Goal: Task Accomplishment & Management: Complete application form

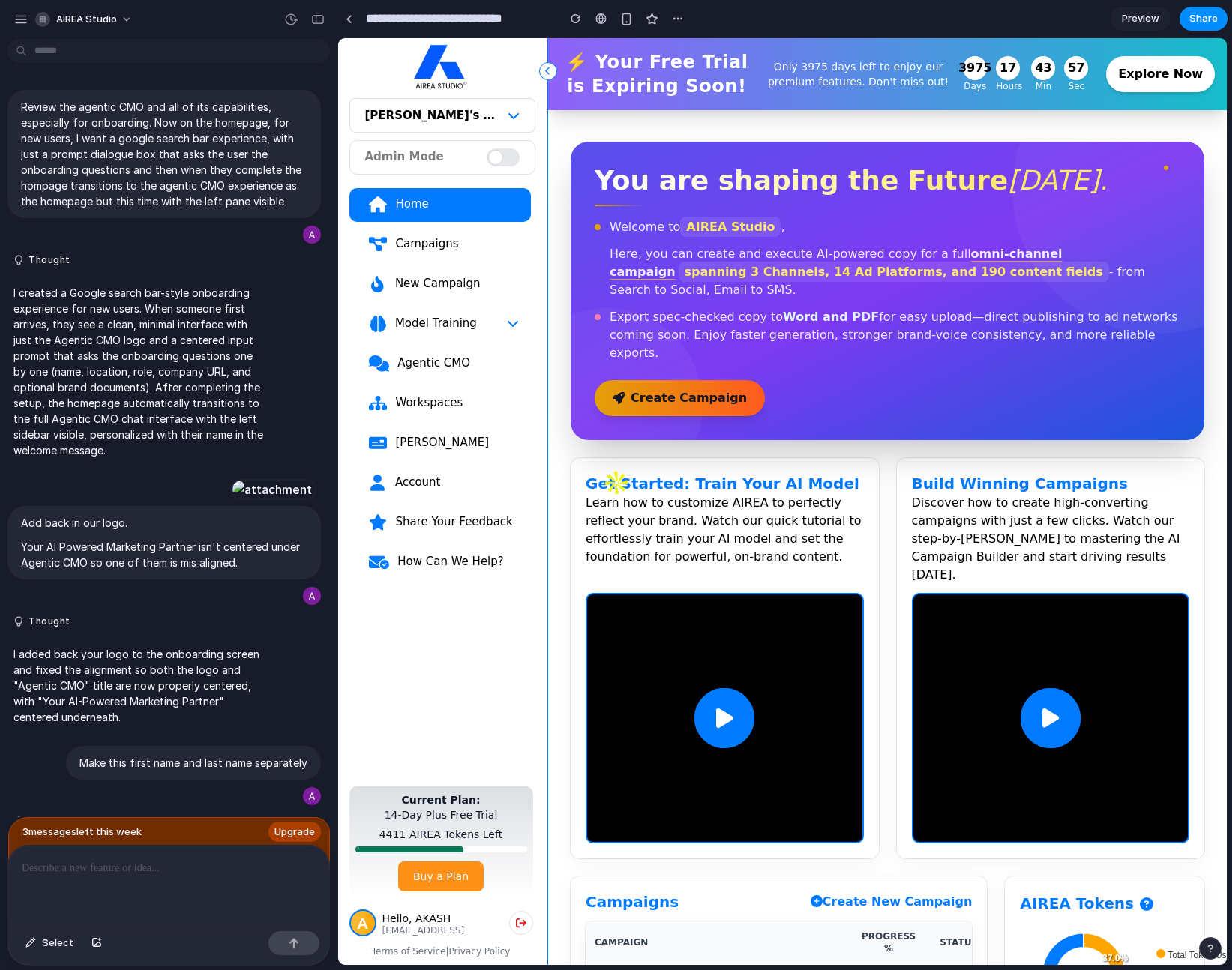
scroll to position [1384, 0]
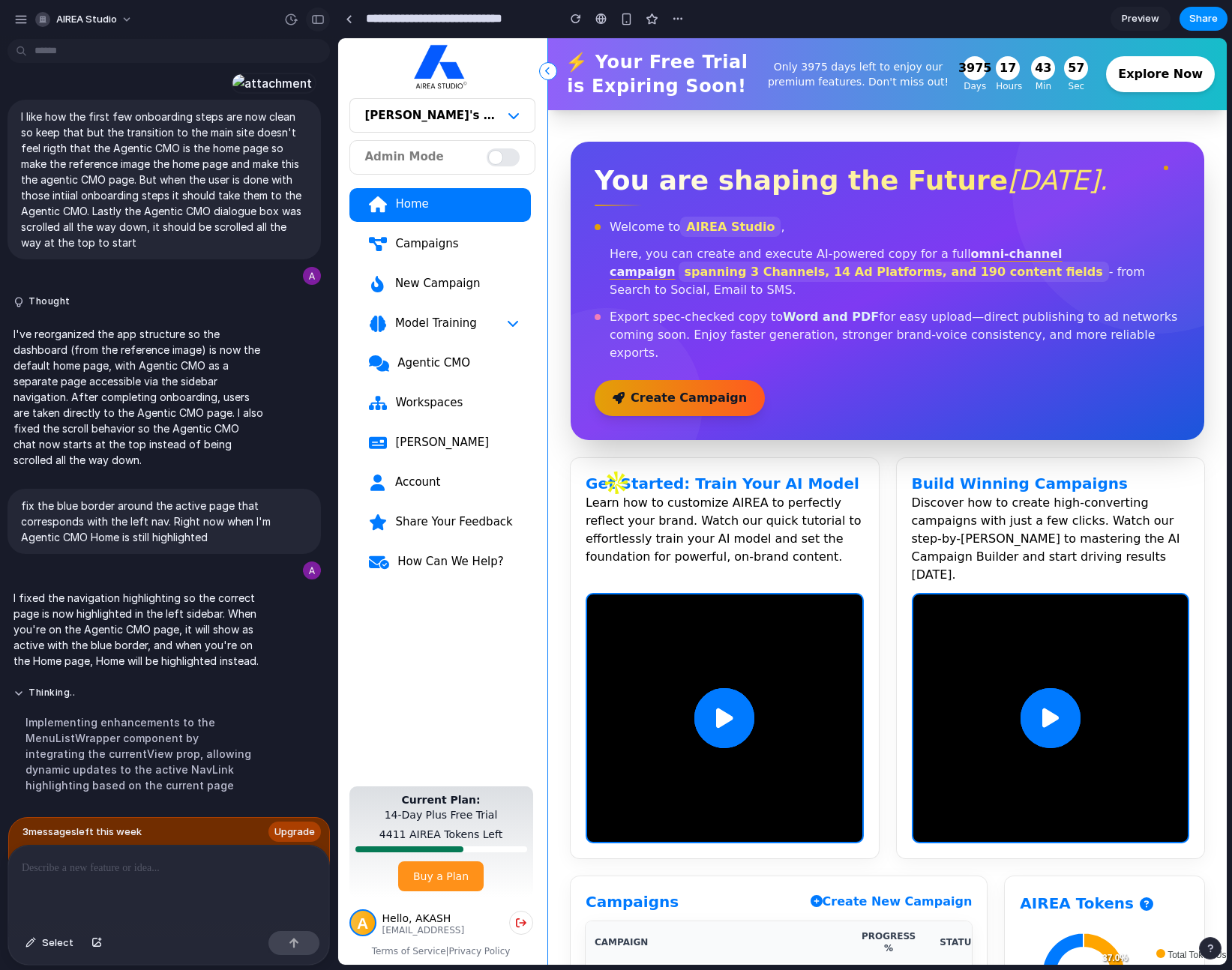
click at [317, 18] on div "button" at bounding box center [317, 20] width 14 height 11
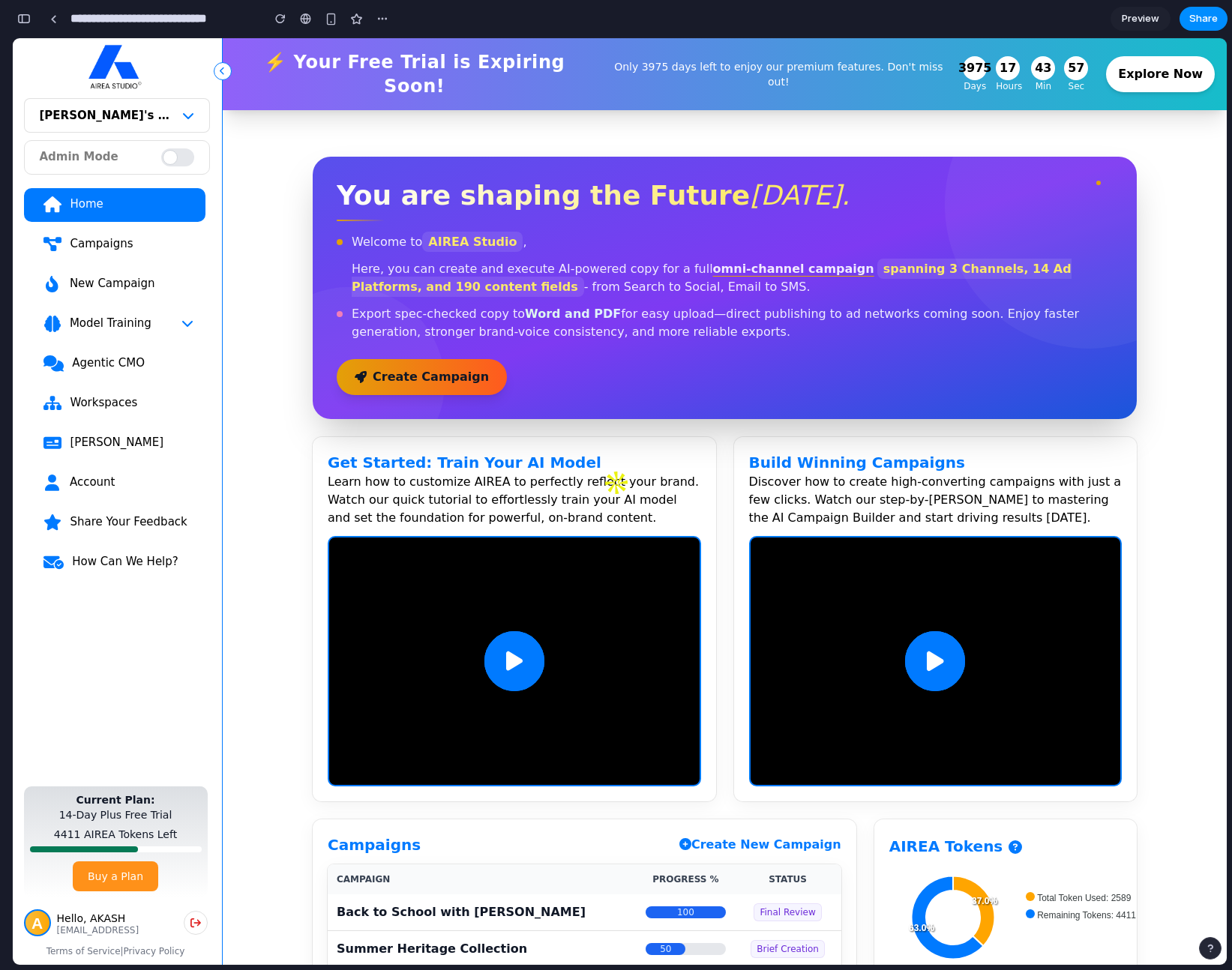
scroll to position [2264, 0]
click at [282, 21] on div "button" at bounding box center [281, 19] width 11 height 11
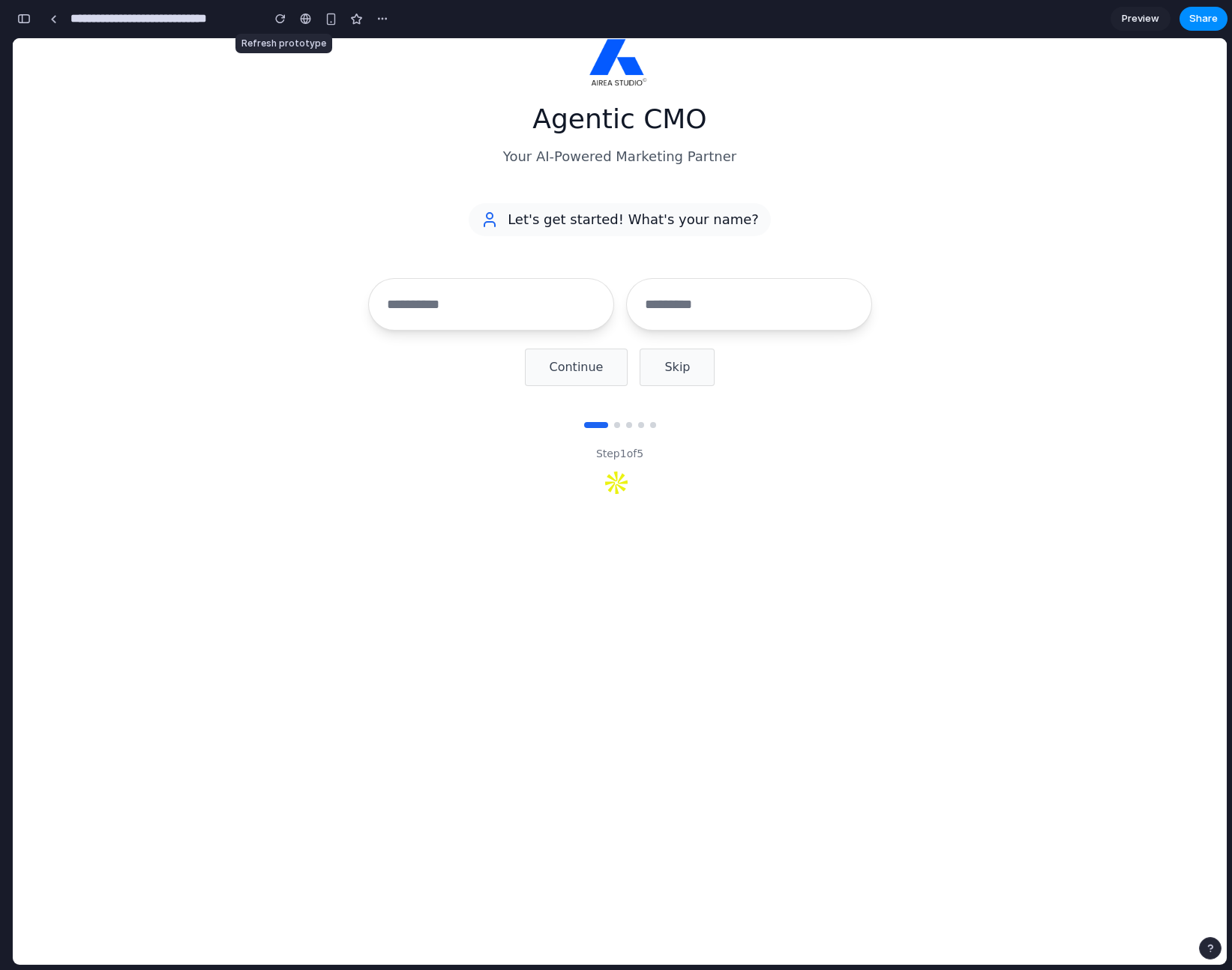
scroll to position [0, 0]
click at [596, 302] on input "text" at bounding box center [490, 304] width 245 height 53
type input "*"
click at [688, 306] on input "text" at bounding box center [748, 304] width 245 height 53
type input "*"
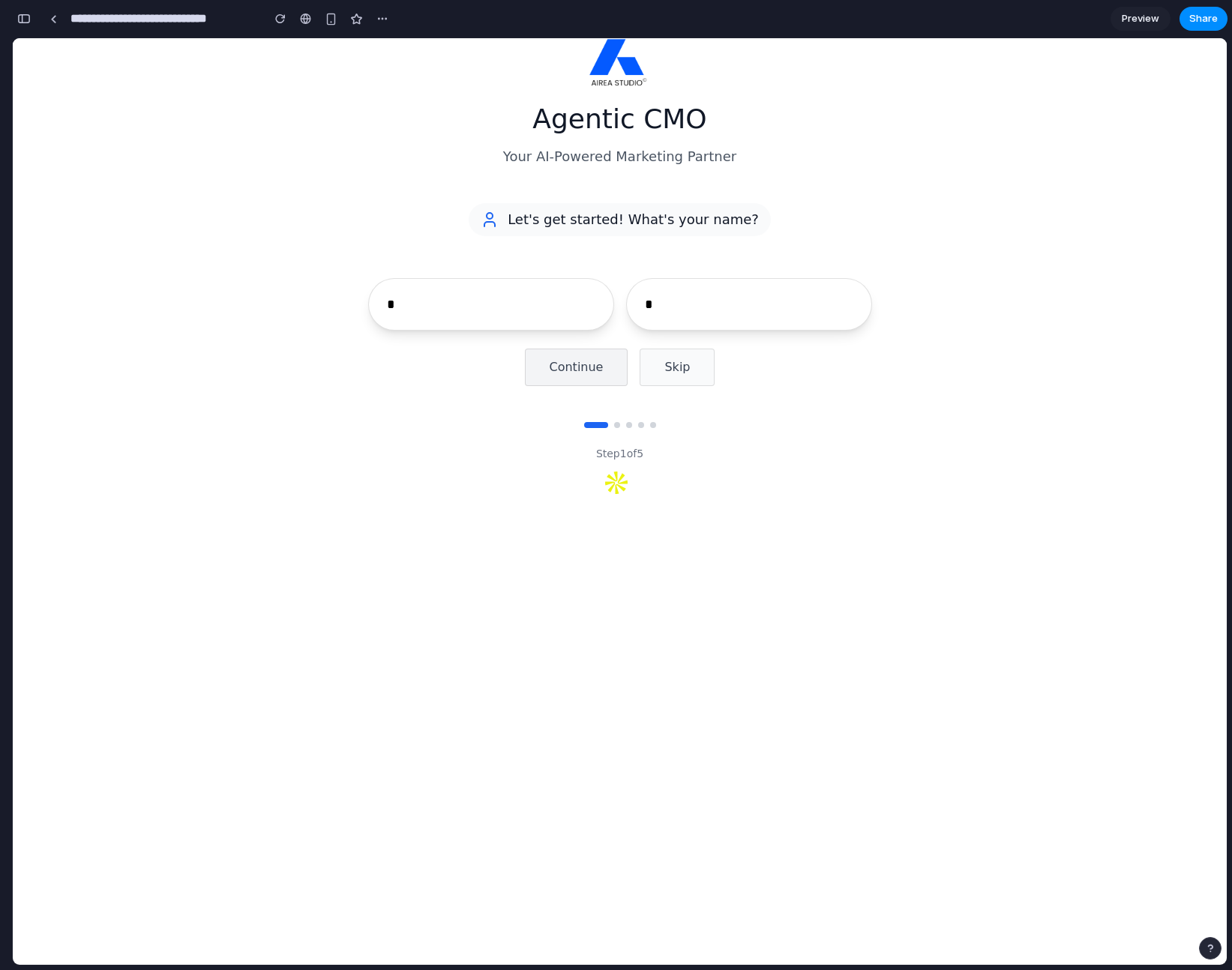
click at [575, 368] on button "Continue" at bounding box center [576, 367] width 103 height 37
click at [515, 312] on input "text" at bounding box center [620, 304] width 504 height 53
type input "****"
click at [564, 370] on button "Continue" at bounding box center [576, 367] width 103 height 37
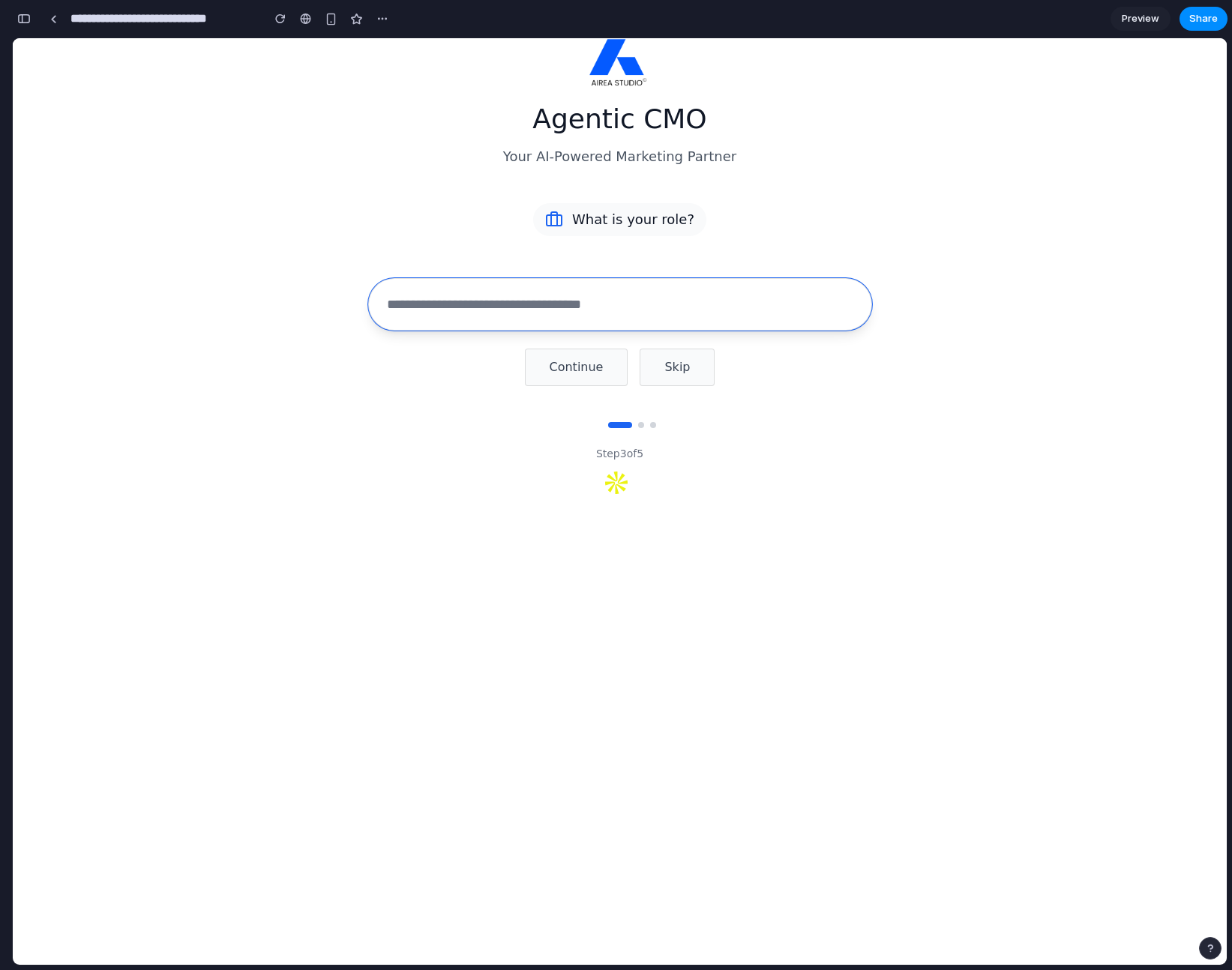
click at [566, 307] on input "text" at bounding box center [620, 304] width 504 height 53
type input "*******"
click at [583, 367] on button "Continue" at bounding box center [576, 367] width 103 height 37
click at [527, 307] on input "text" at bounding box center [620, 304] width 504 height 53
type input "****"
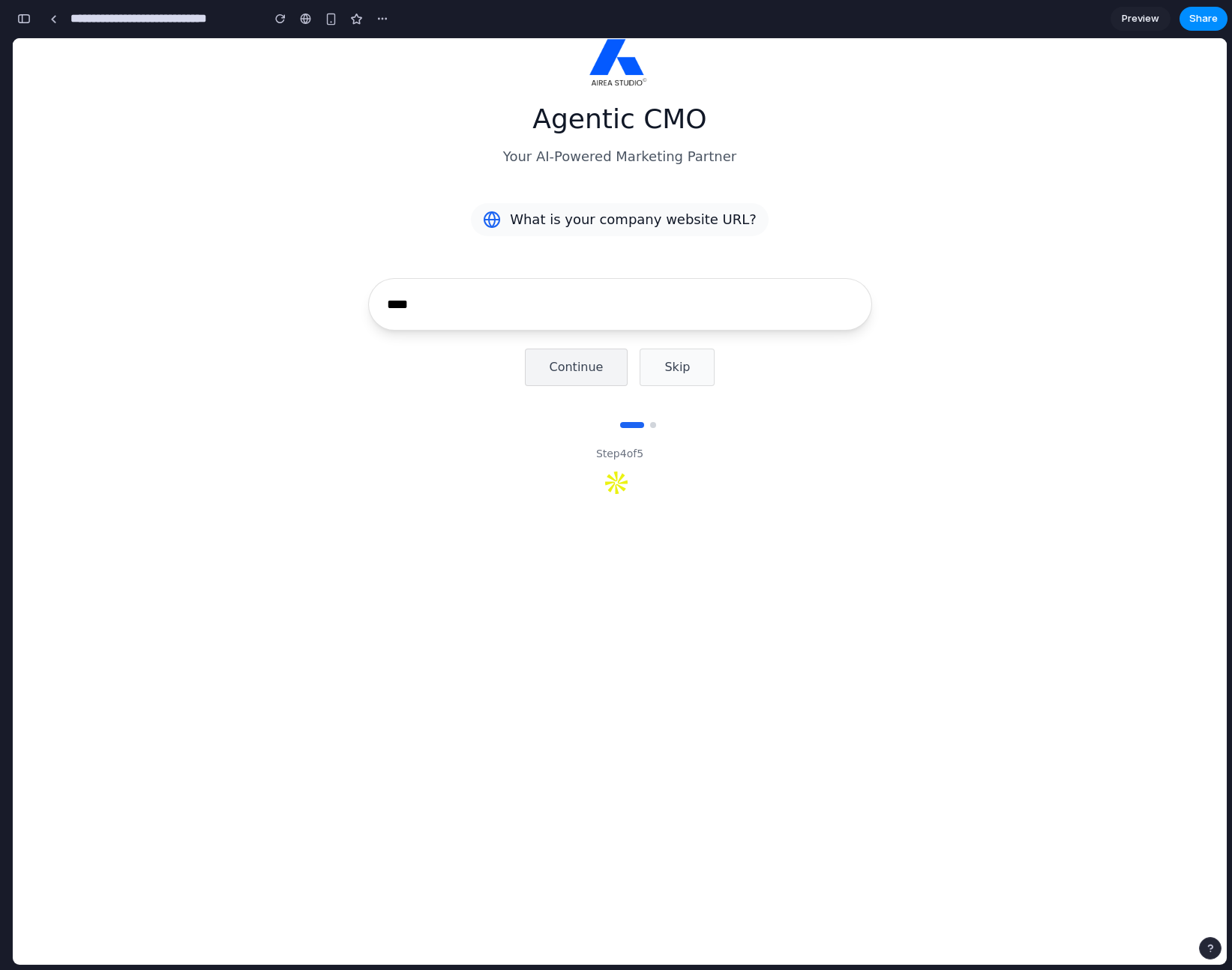
click at [569, 367] on button "Continue" at bounding box center [576, 367] width 103 height 37
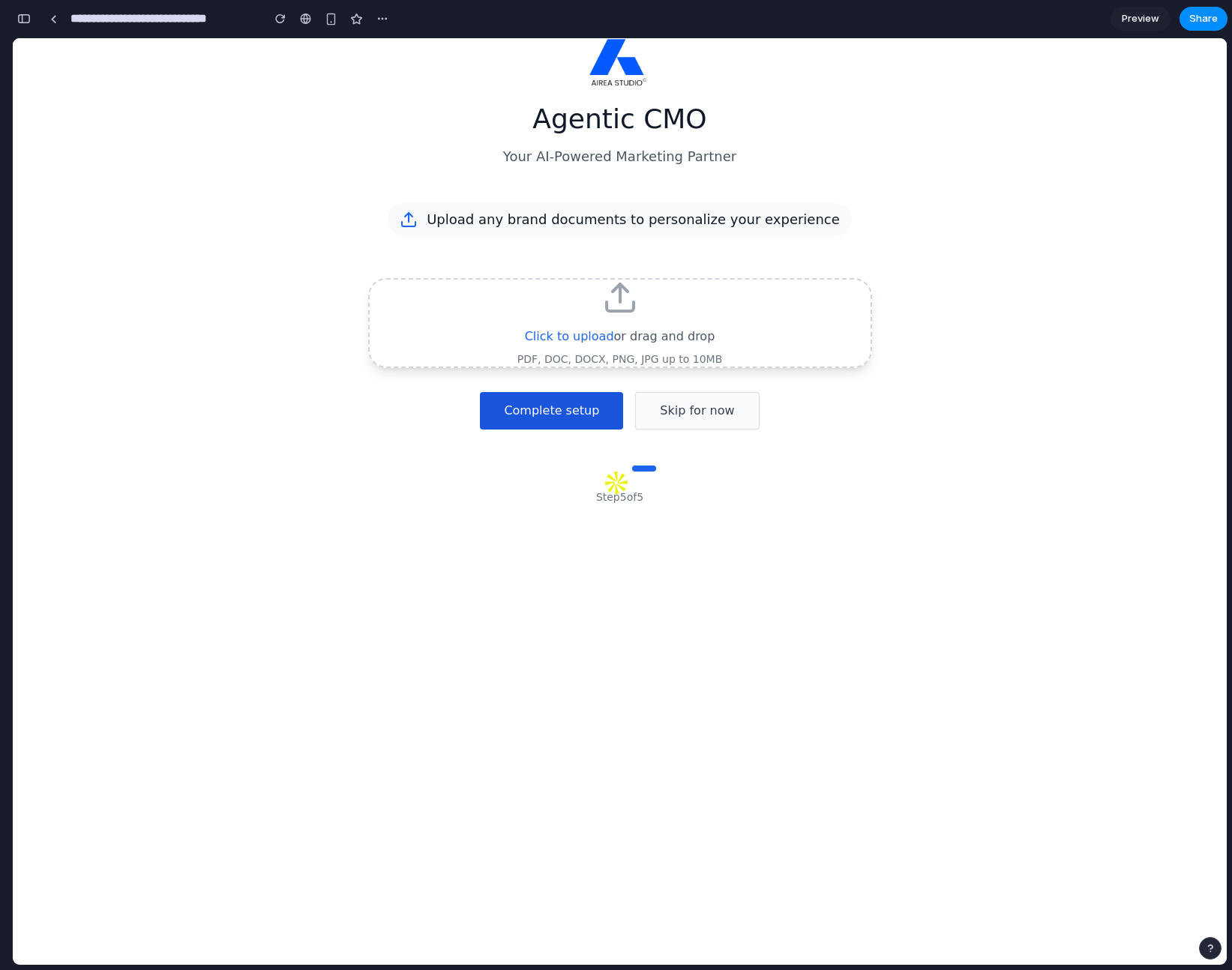
click at [548, 413] on button "Complete setup" at bounding box center [552, 410] width 143 height 37
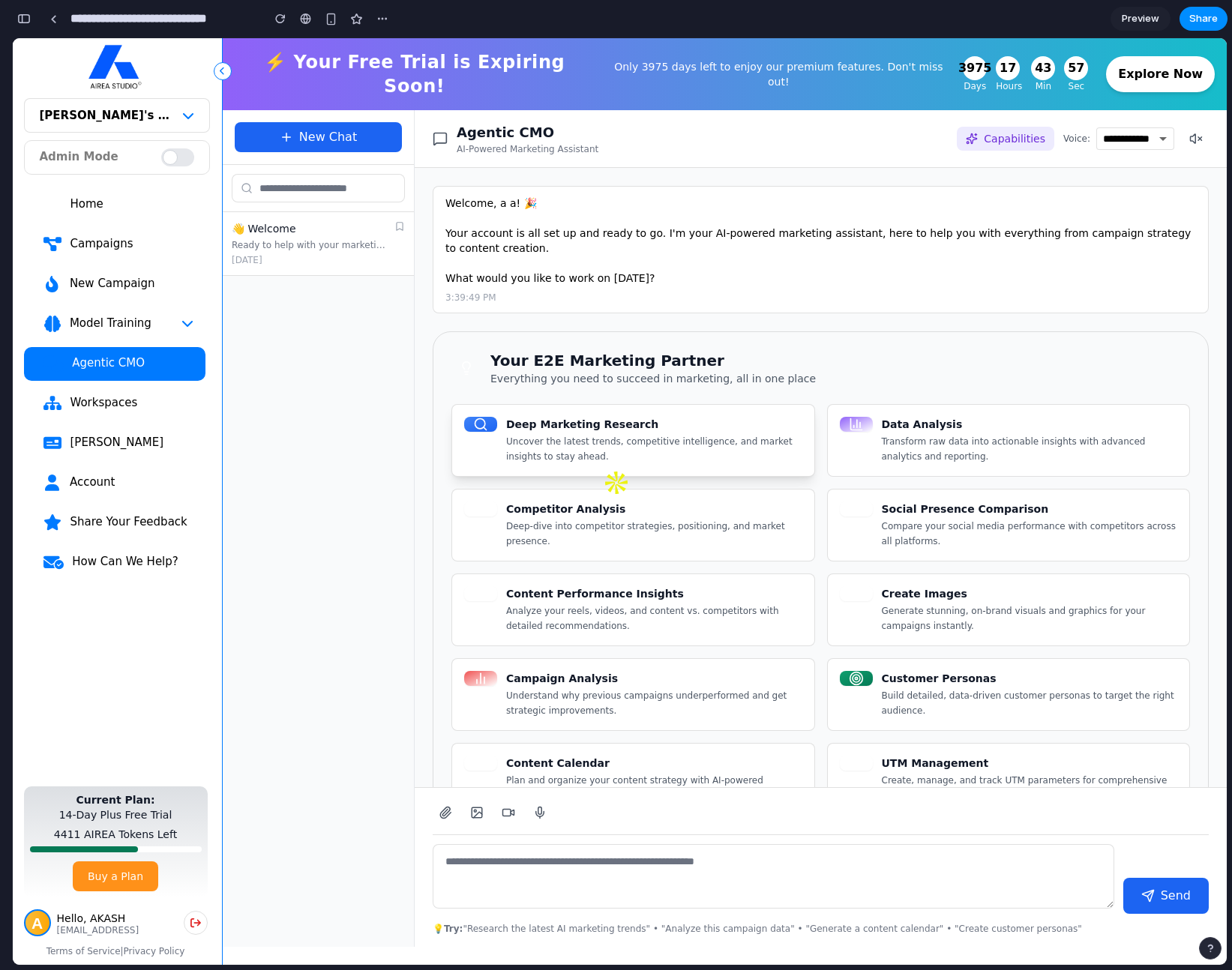
click at [667, 435] on p "Uncover the latest trends, competitive intelligence, and market insights to sta…" at bounding box center [654, 449] width 296 height 29
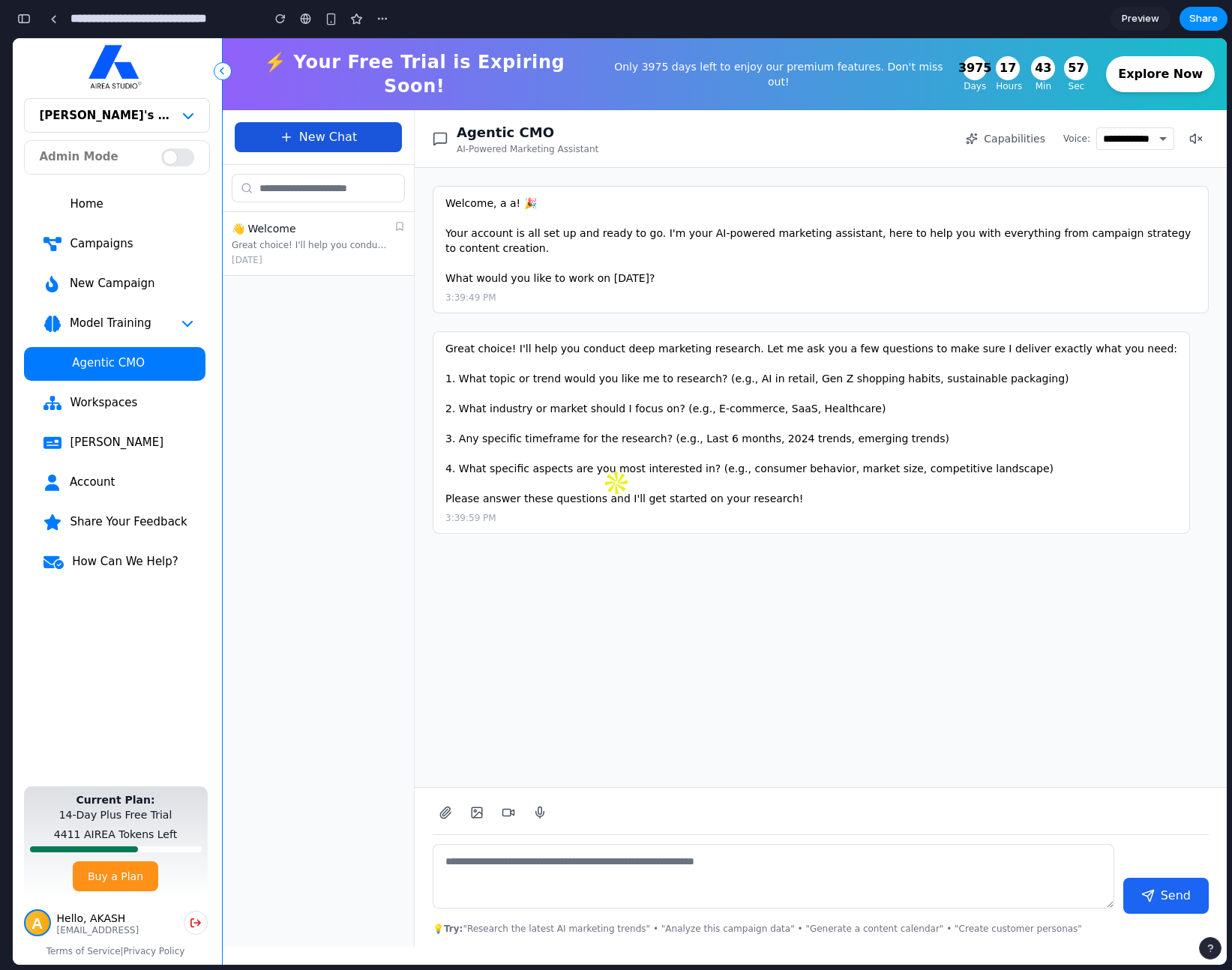
click at [313, 122] on button "New Chat" at bounding box center [318, 137] width 168 height 30
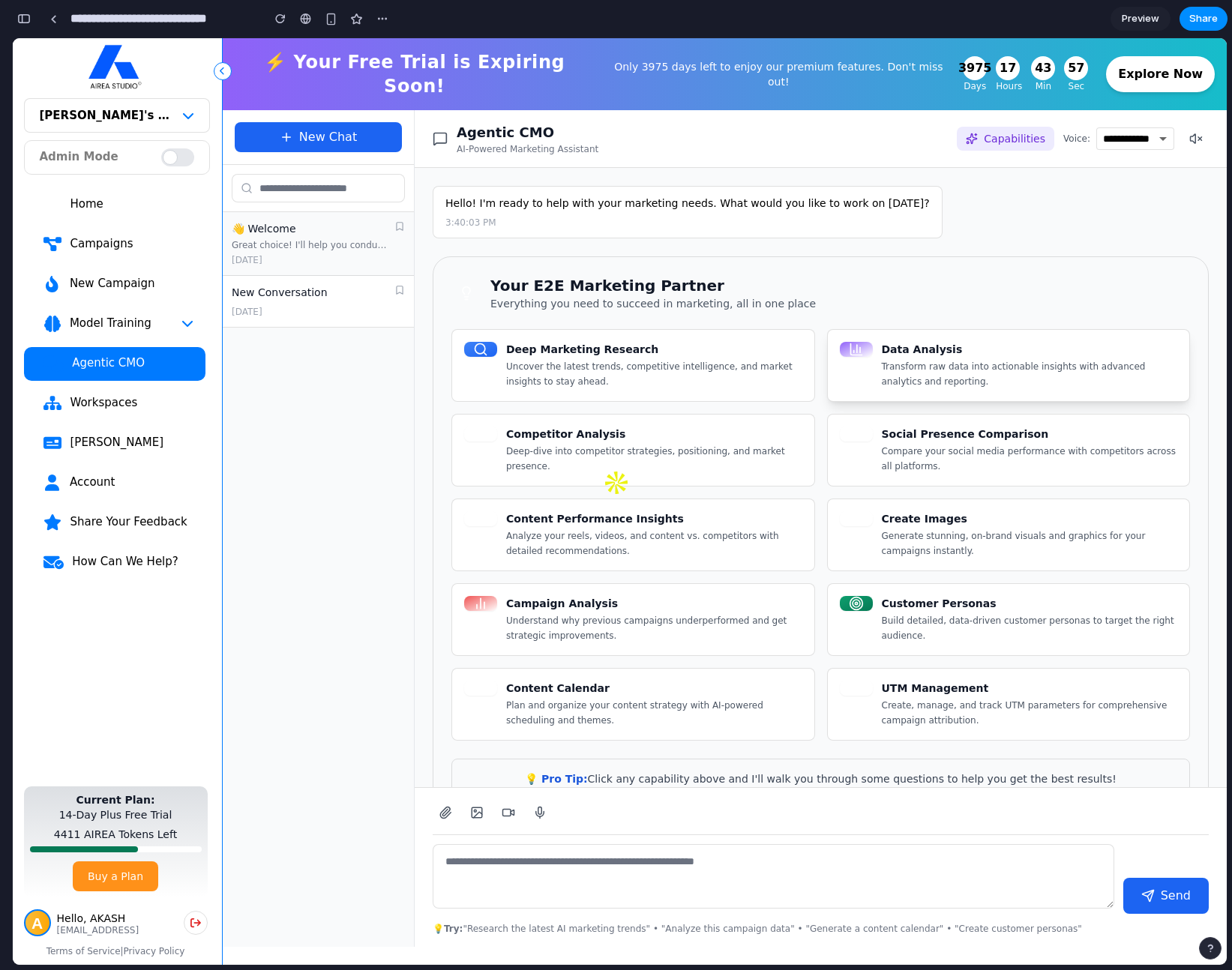
click at [967, 361] on p "Transform raw data into actionable insights with advanced analytics and reporti…" at bounding box center [1029, 374] width 296 height 29
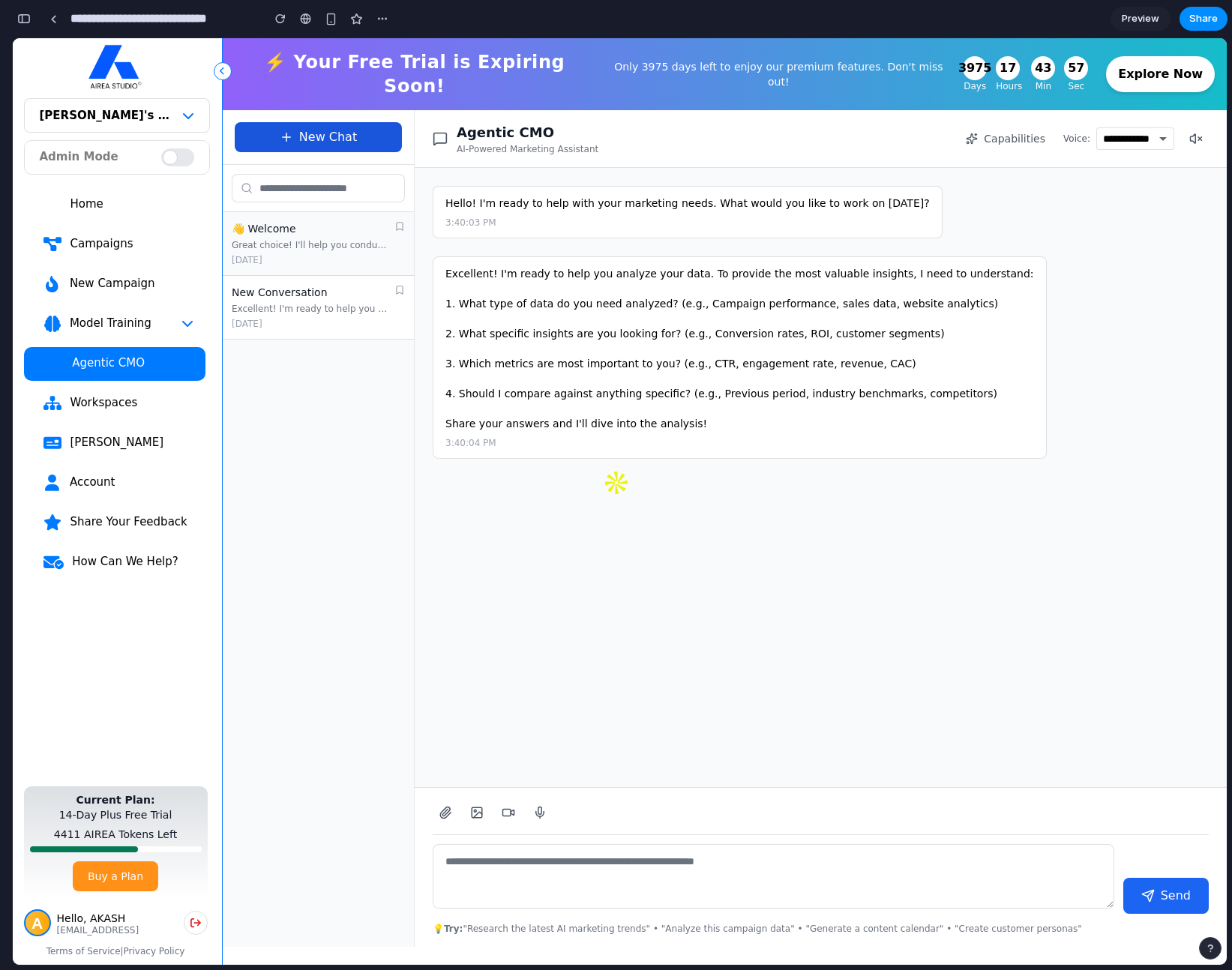
click at [324, 122] on button "New Chat" at bounding box center [318, 137] width 168 height 30
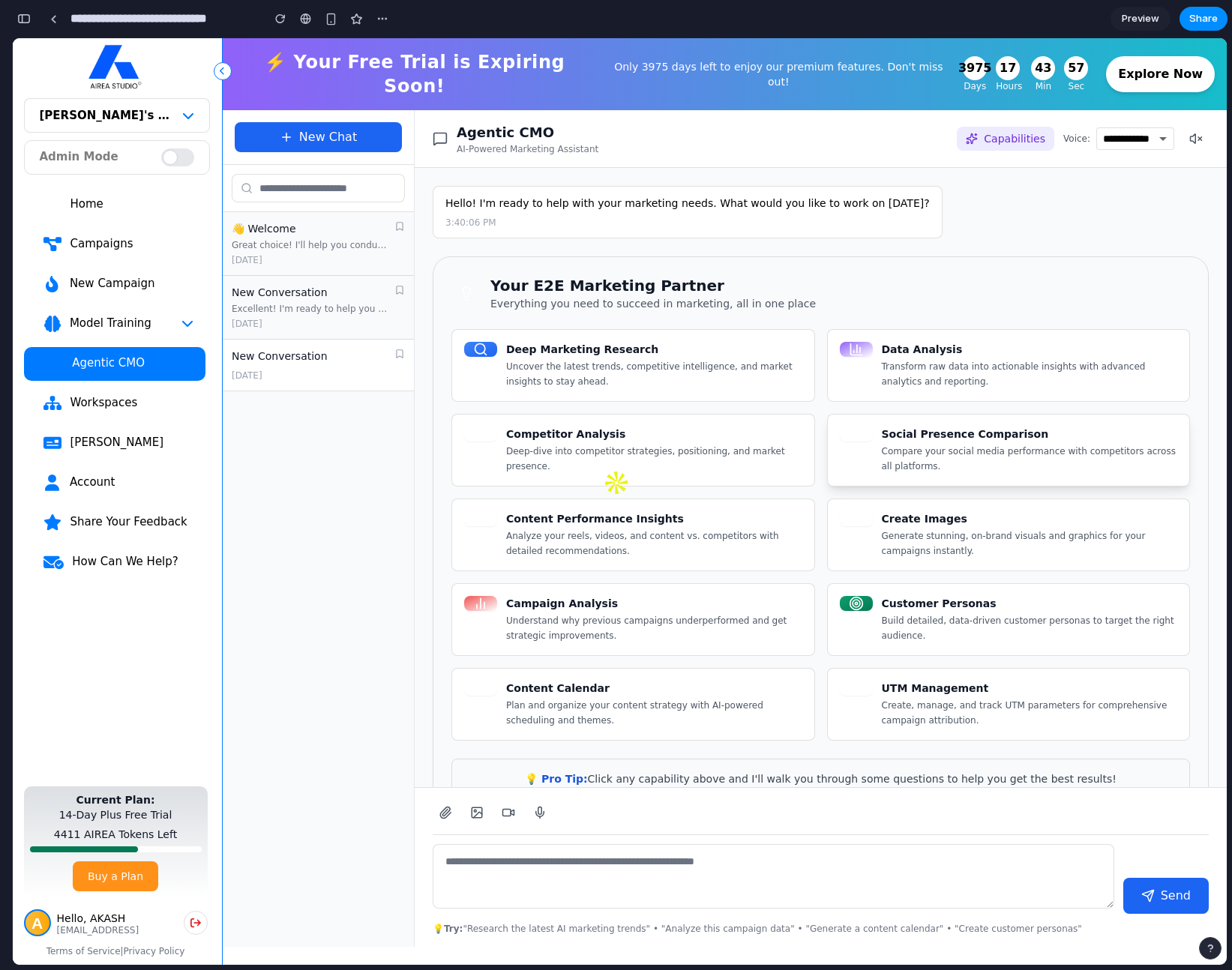
click at [943, 450] on p "Compare your social media performance with competitors across all platforms." at bounding box center [1029, 459] width 296 height 29
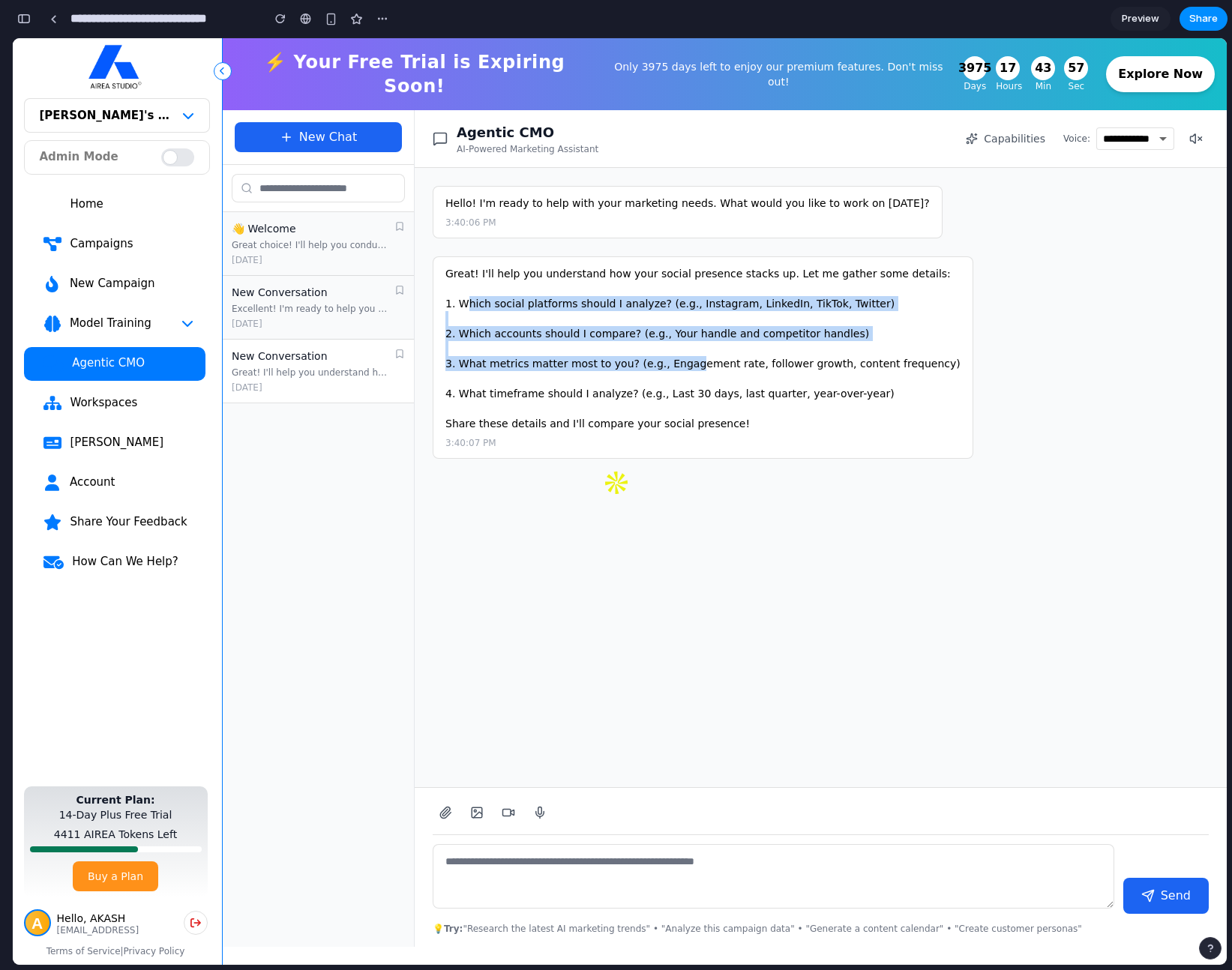
drag, startPoint x: 464, startPoint y: 289, endPoint x: 683, endPoint y: 349, distance: 227.1
click at [683, 349] on div "Great! I'll help you understand how your social presence stacks up. Let me gath…" at bounding box center [703, 349] width 515 height 165
click at [338, 133] on button "New Chat" at bounding box center [318, 137] width 168 height 30
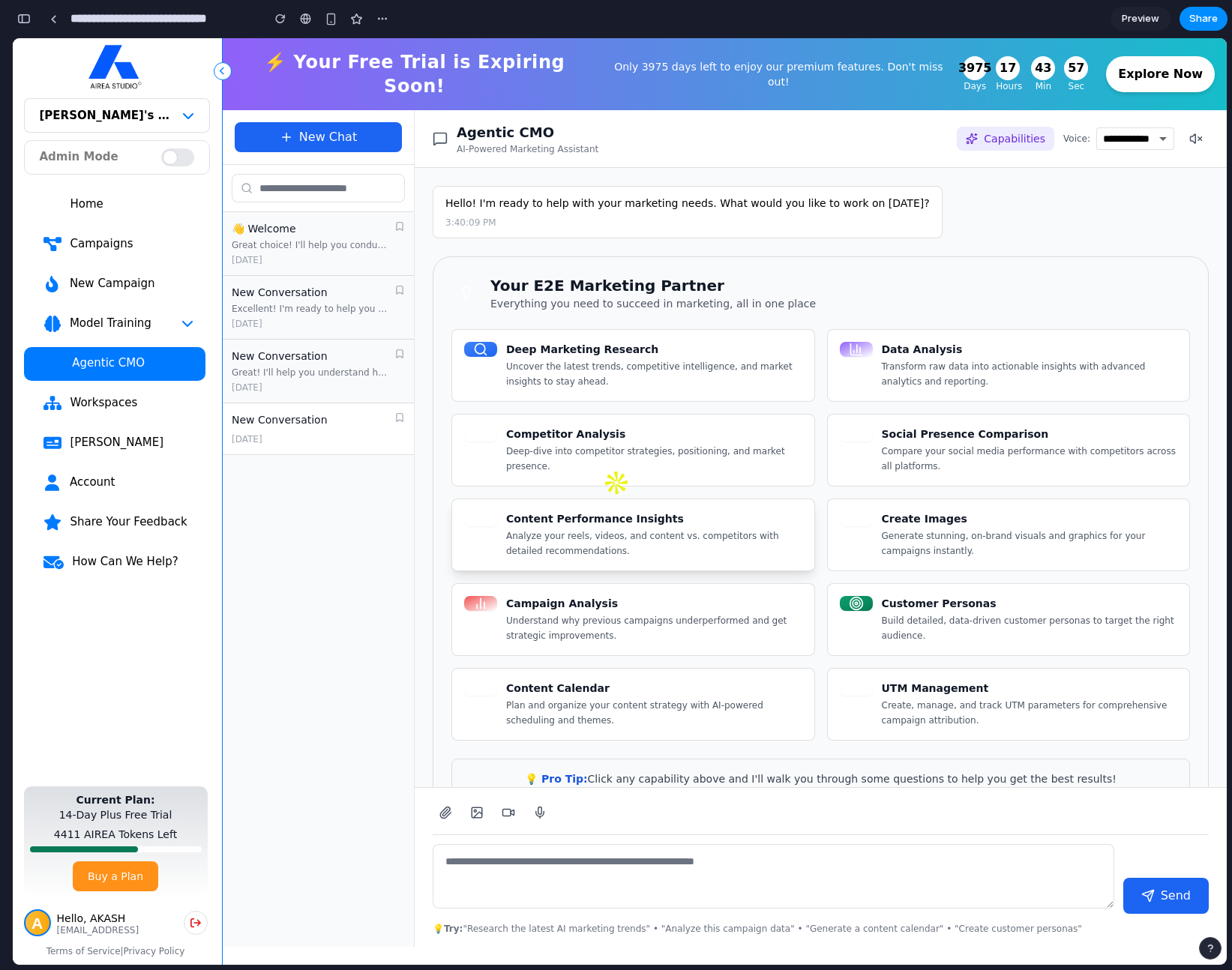
click at [615, 529] on p "Analyze your reels, videos, and content vs. competitors with detailed recommend…" at bounding box center [654, 543] width 296 height 29
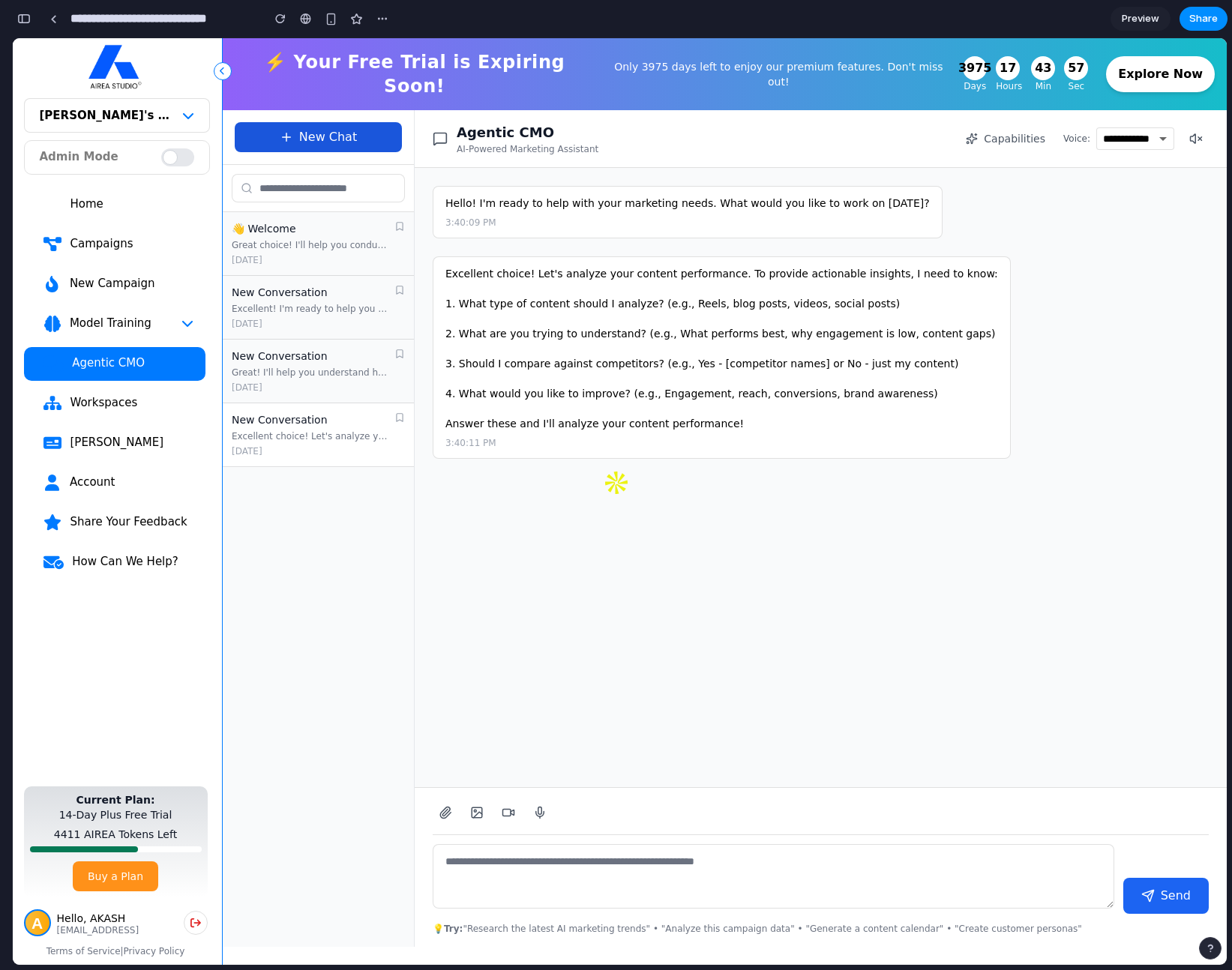
click at [331, 122] on button "New Chat" at bounding box center [318, 137] width 168 height 30
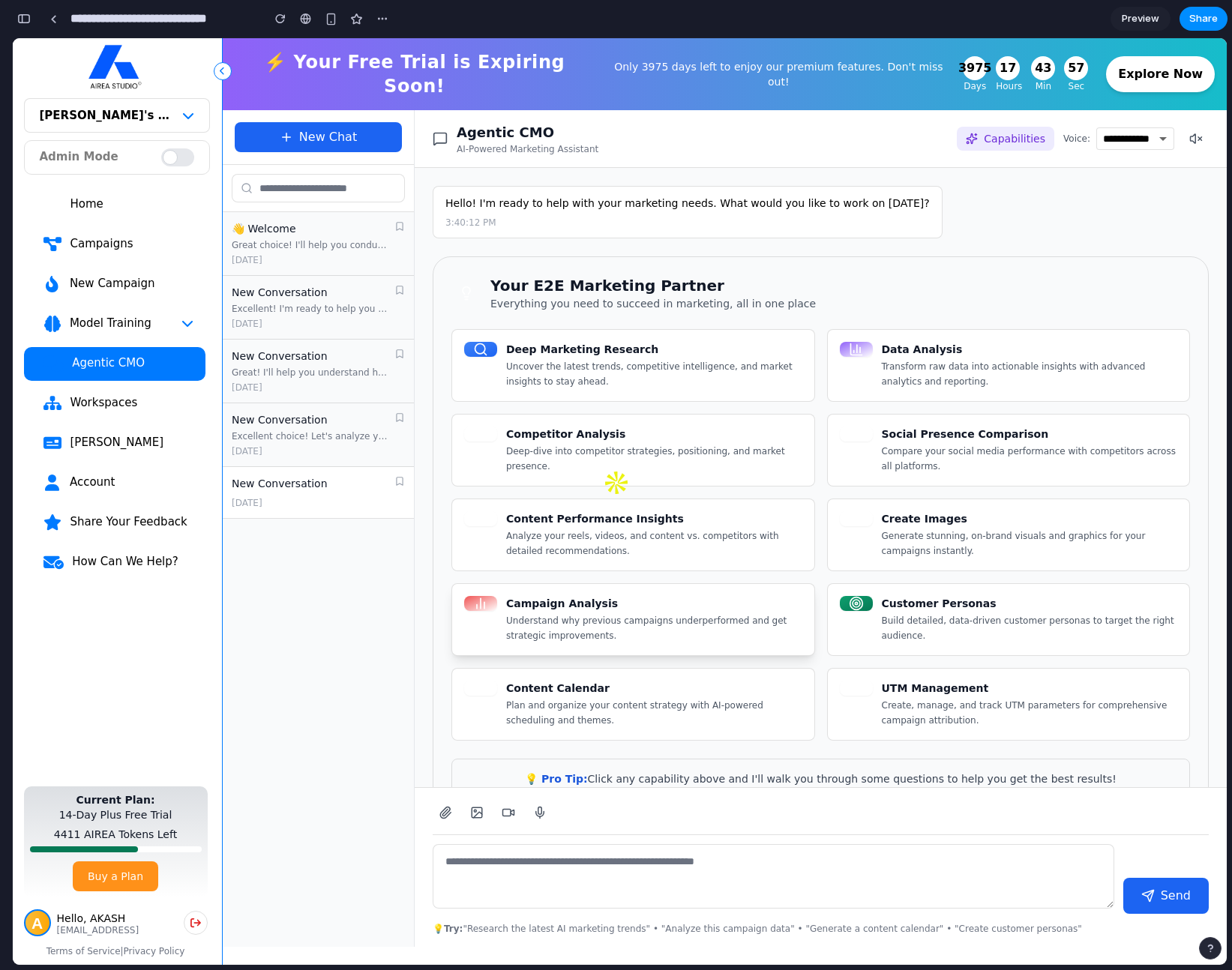
click at [598, 614] on p "Understand why previous campaigns underperformed and get strategic improvements." at bounding box center [654, 629] width 296 height 29
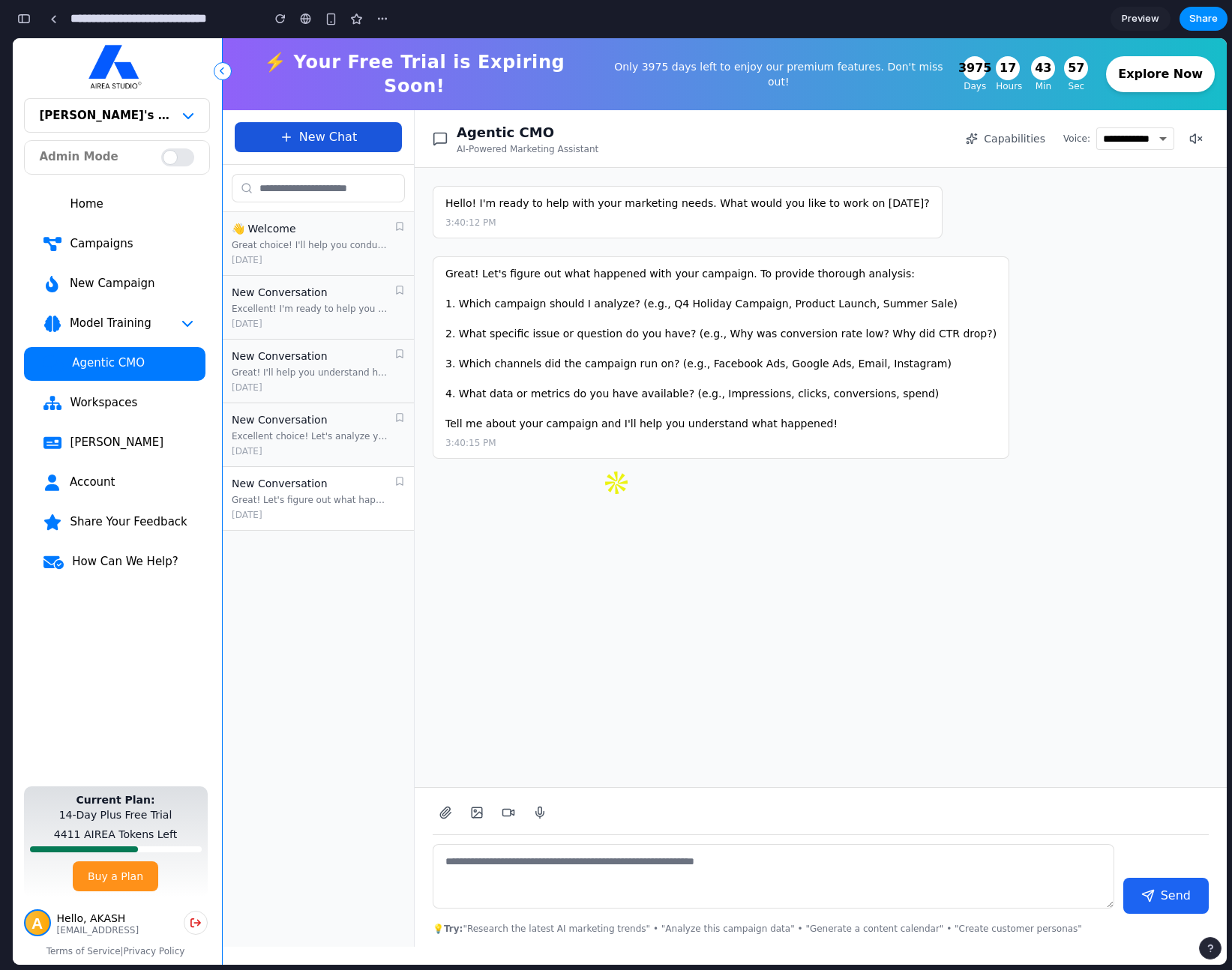
click at [293, 131] on icon at bounding box center [286, 137] width 14 height 14
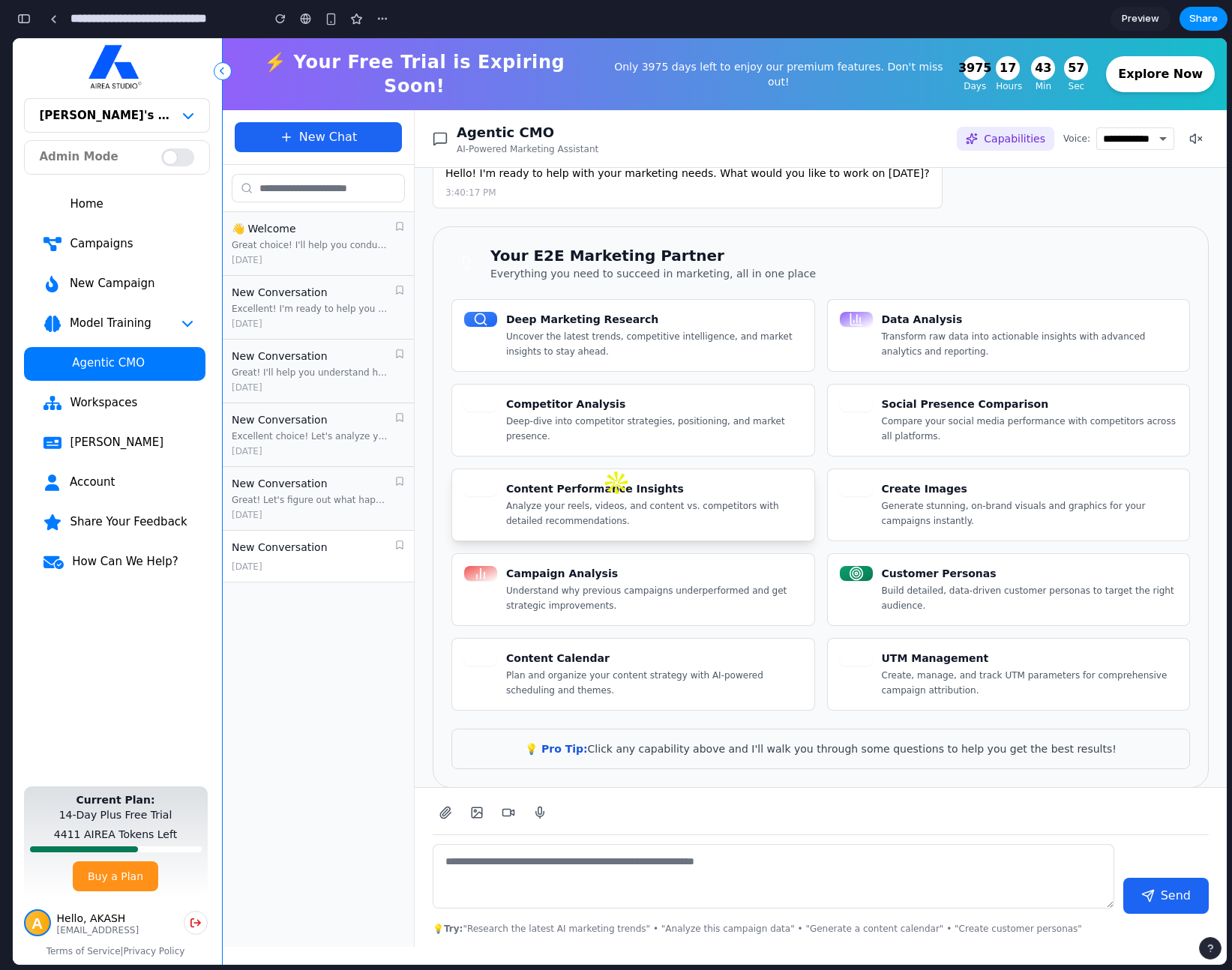
scroll to position [66, 0]
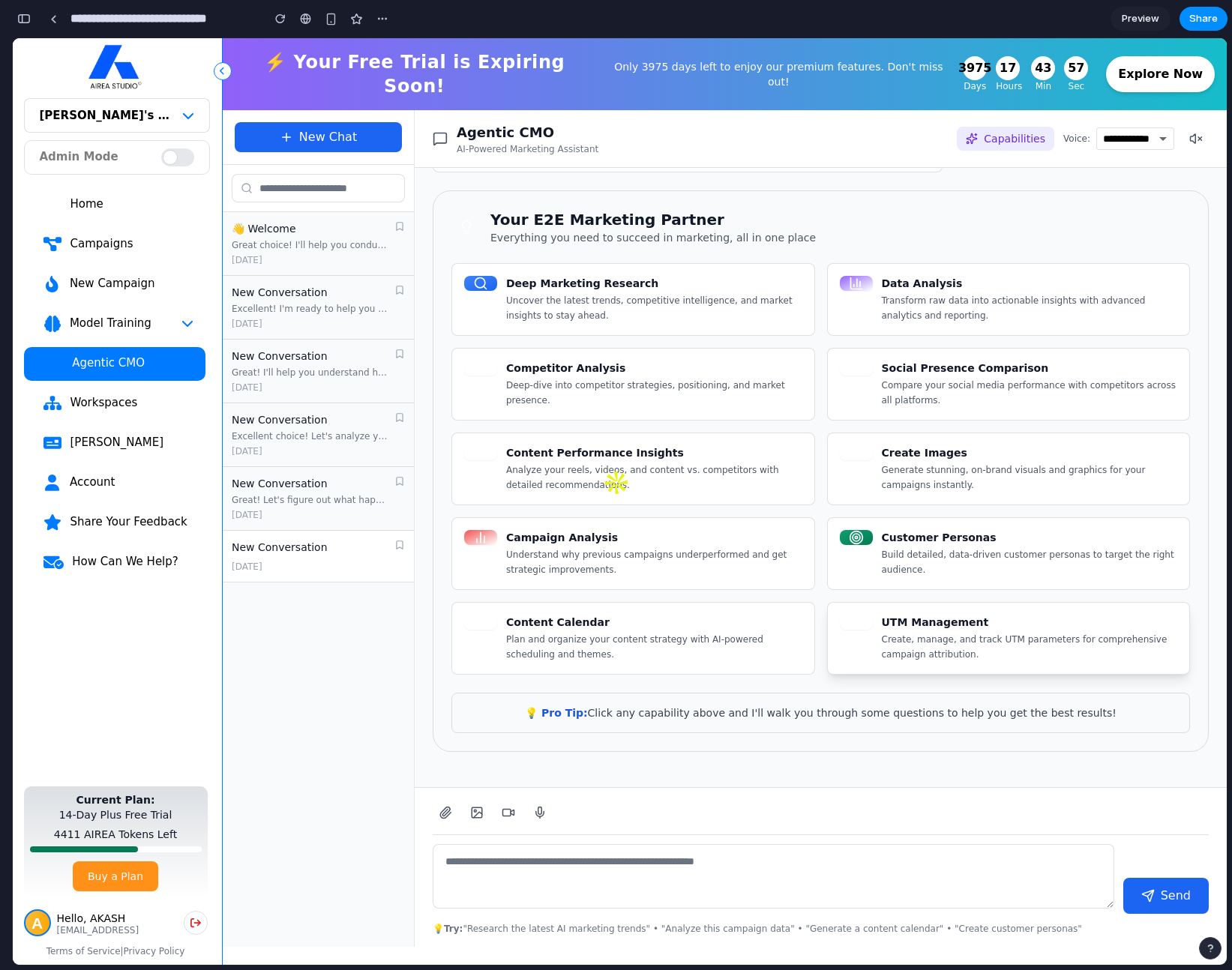
click at [923, 632] on p "Create, manage, and track UTM parameters for comprehensive campaign attribution." at bounding box center [1029, 647] width 296 height 29
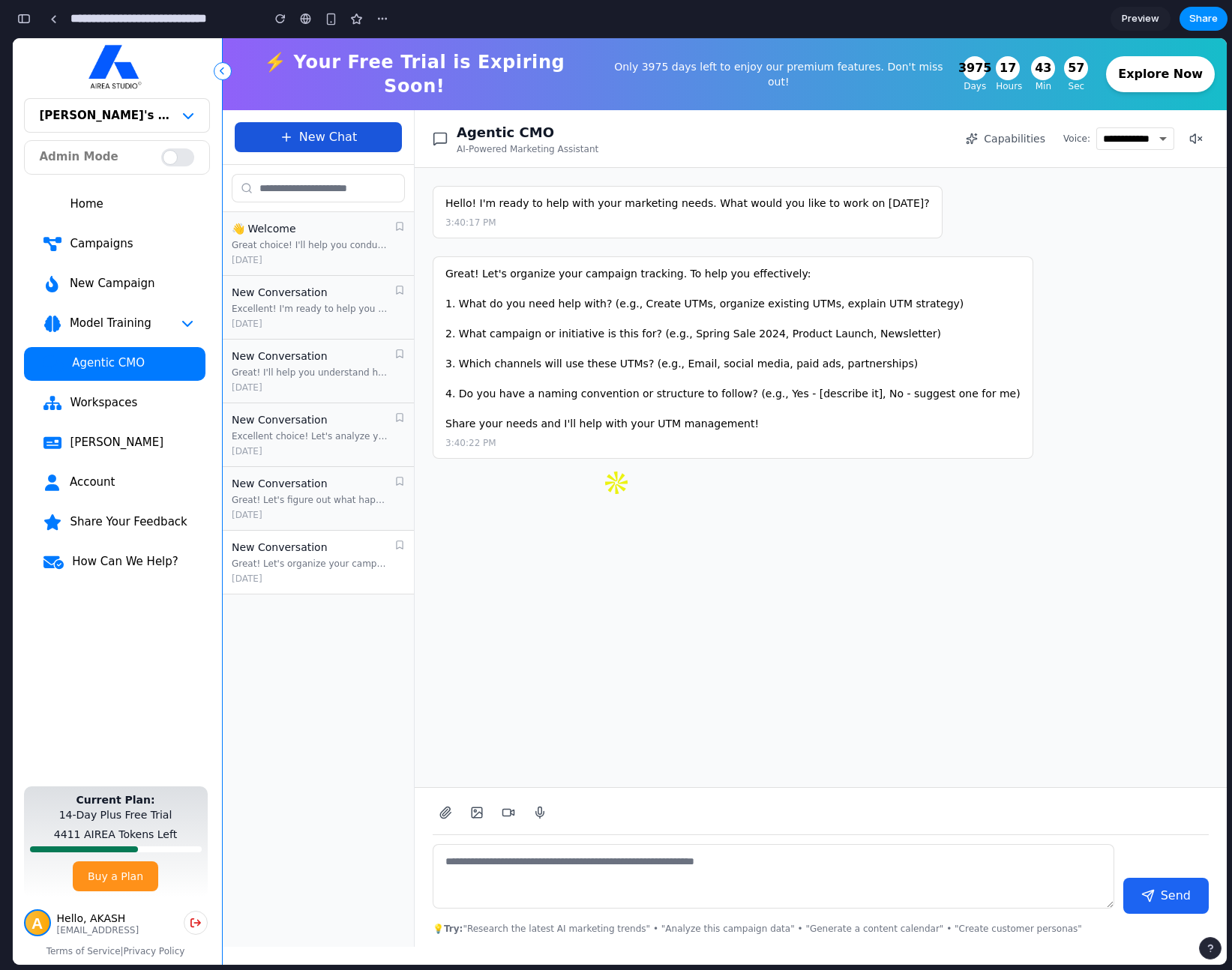
click at [332, 126] on button "New Chat" at bounding box center [318, 137] width 168 height 30
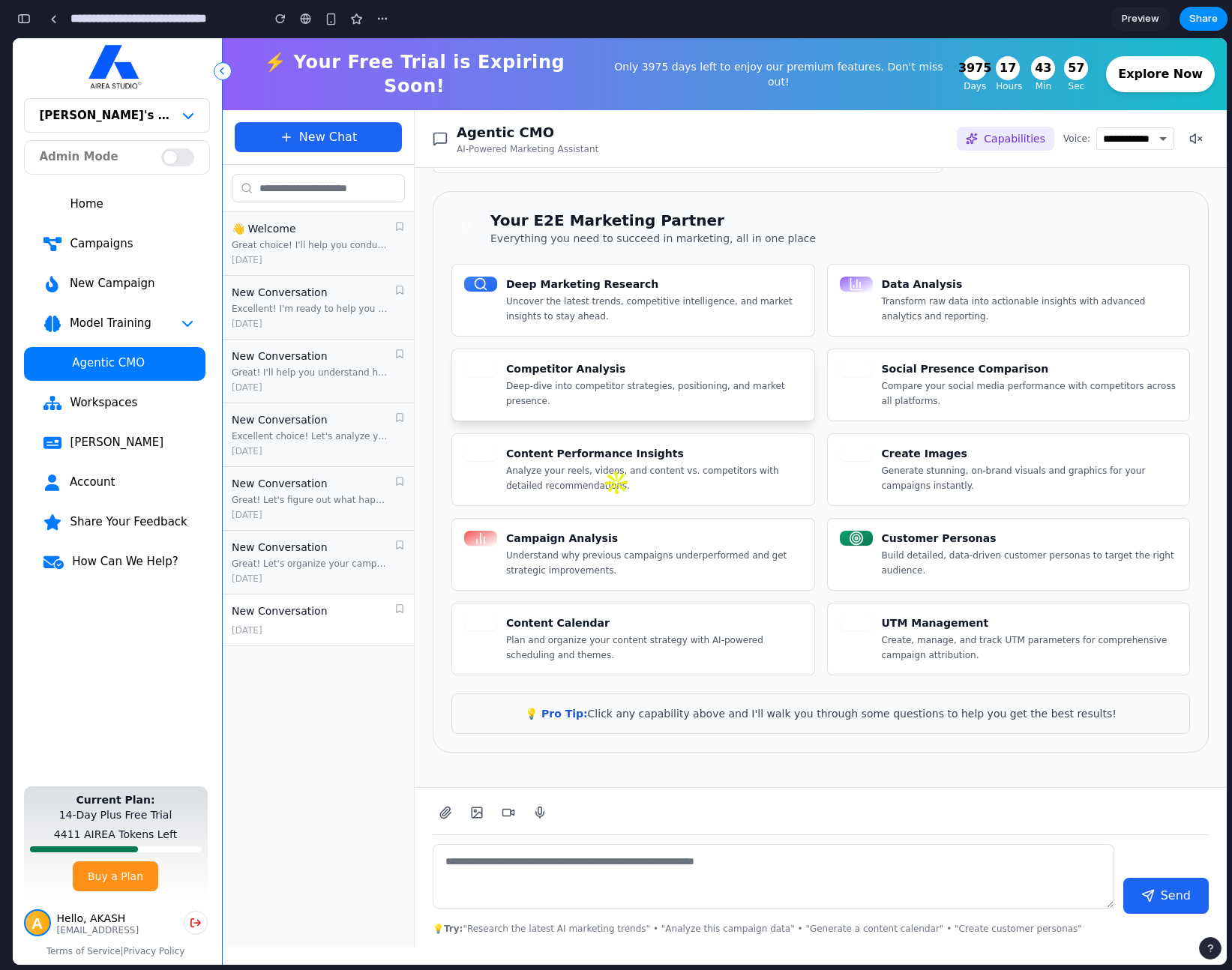
scroll to position [66, 0]
click at [98, 197] on div "Home" at bounding box center [130, 204] width 124 height 15
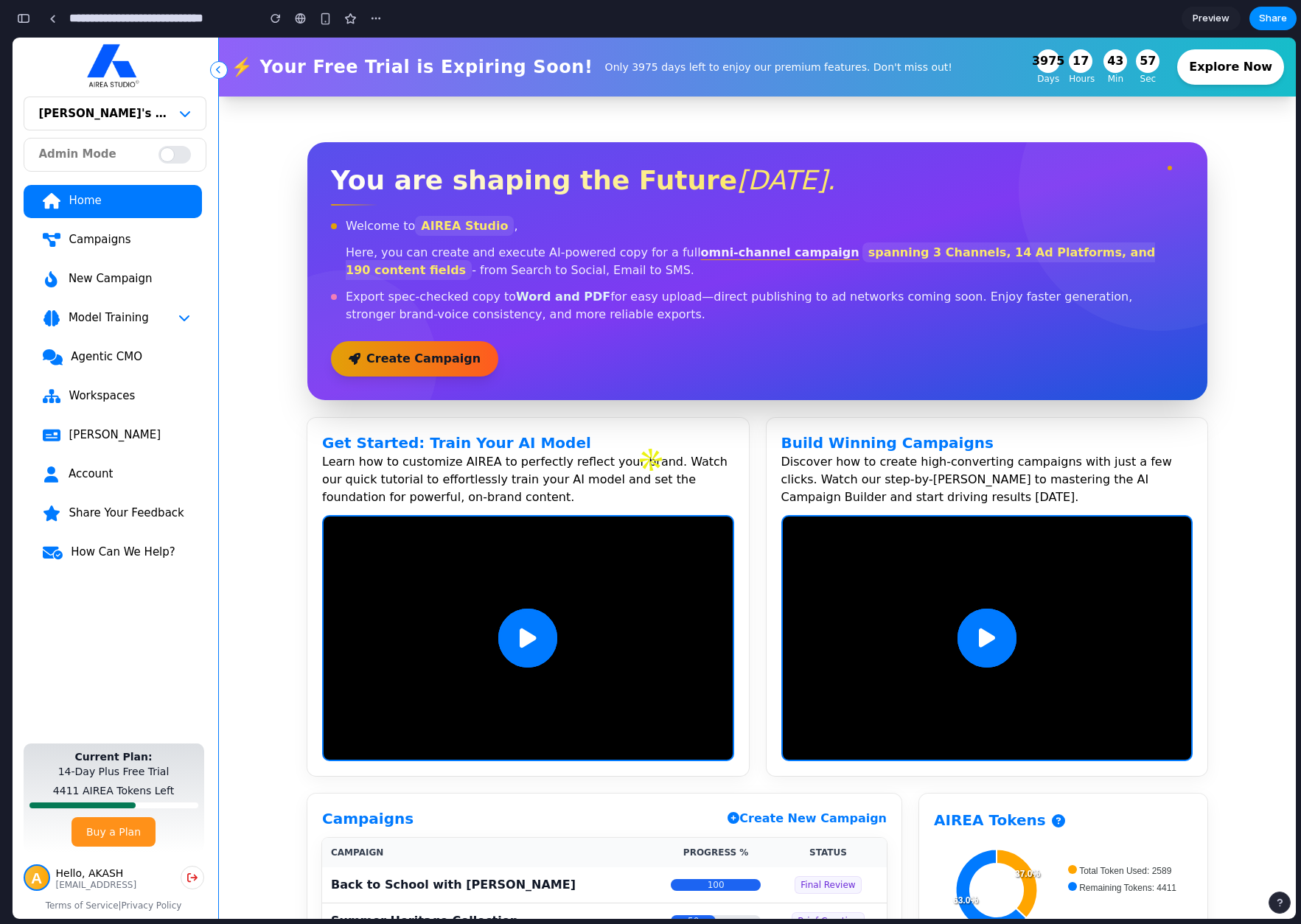
scroll to position [2225, 0]
click at [118, 358] on div "Agentic CMO" at bounding box center [130, 356] width 120 height 15
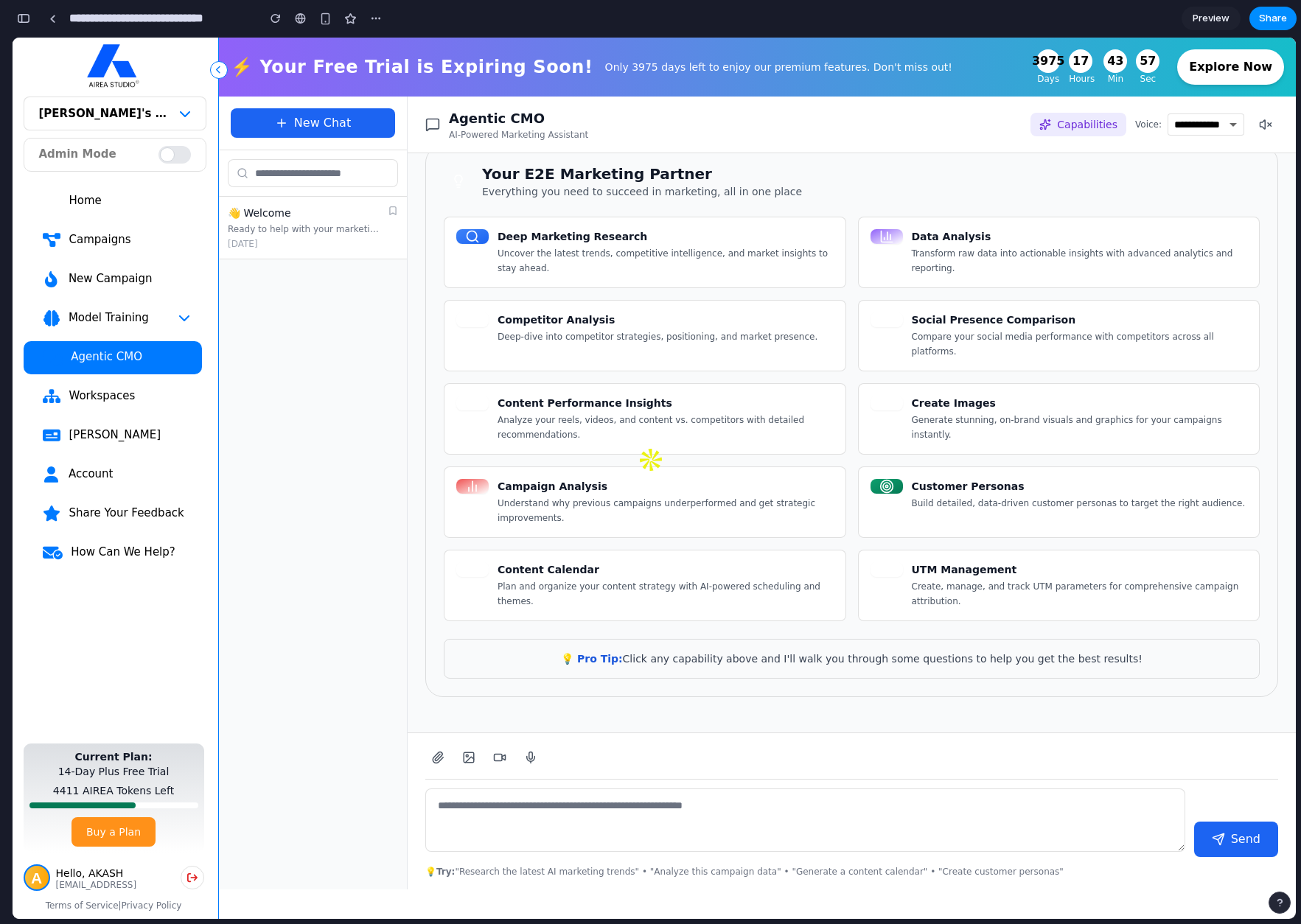
scroll to position [139, 0]
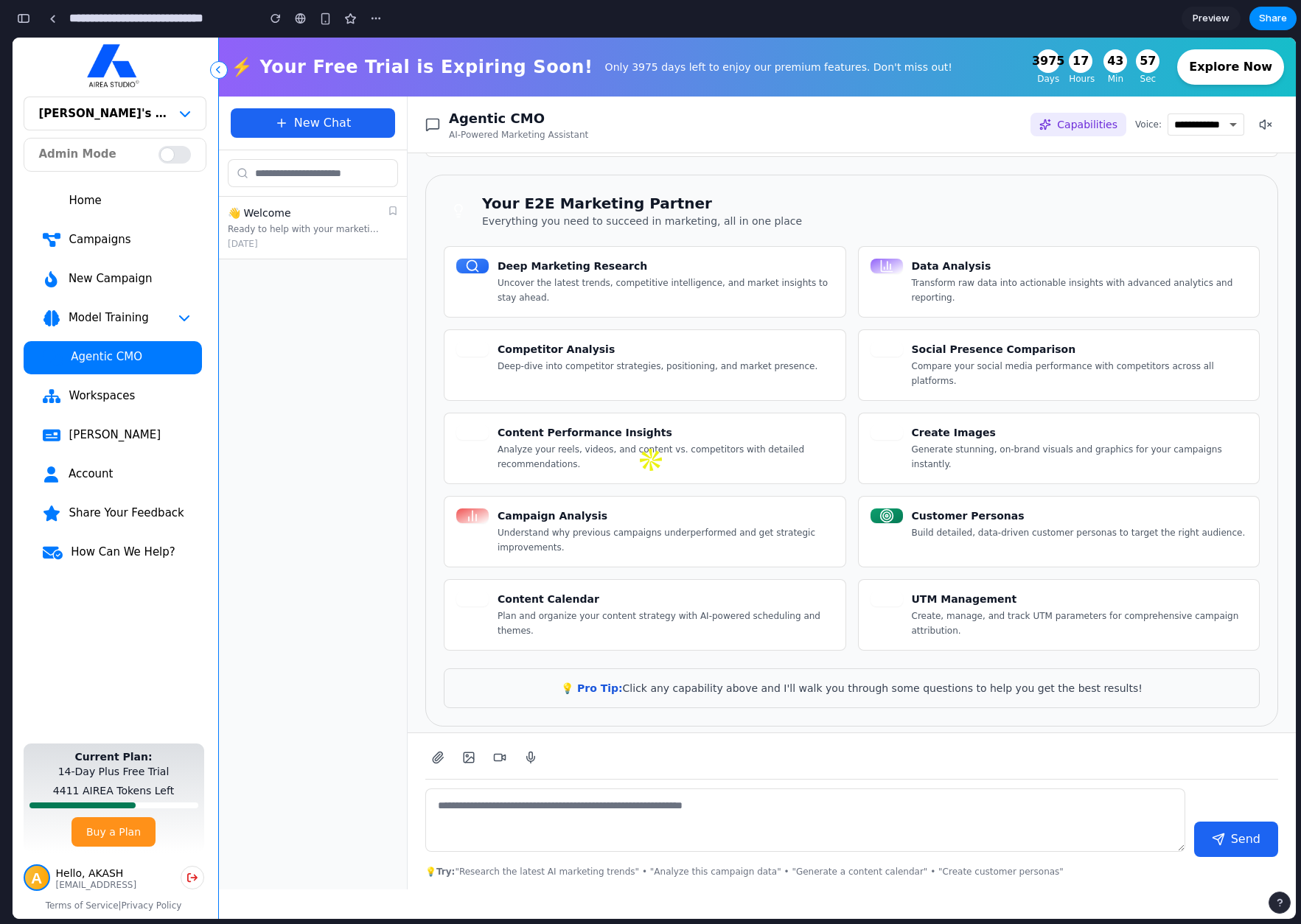
click at [102, 199] on div "Home" at bounding box center [128, 200] width 122 height 15
